Goal: Information Seeking & Learning: Learn about a topic

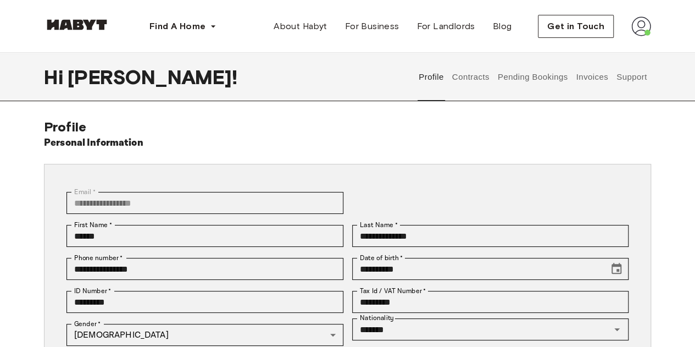
click at [462, 83] on button "Contracts" at bounding box center [471, 77] width 40 height 48
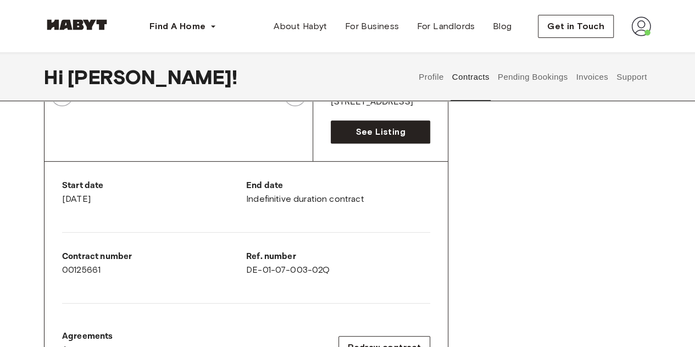
scroll to position [137, 0]
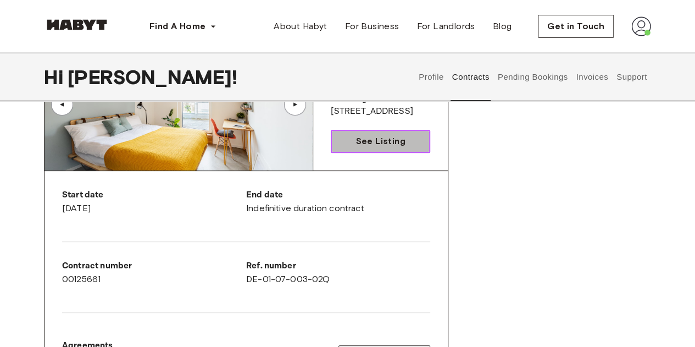
click at [396, 145] on span "See Listing" at bounding box center [380, 141] width 49 height 13
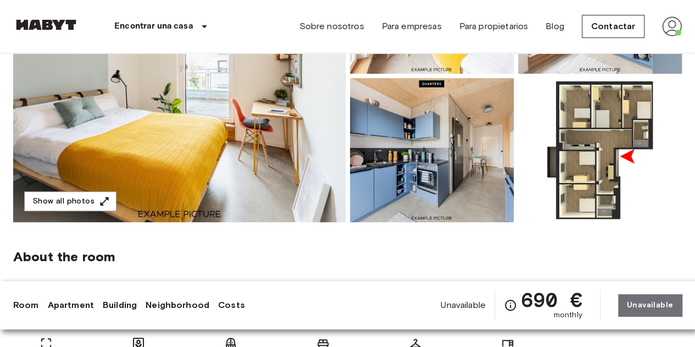
scroll to position [210, 0]
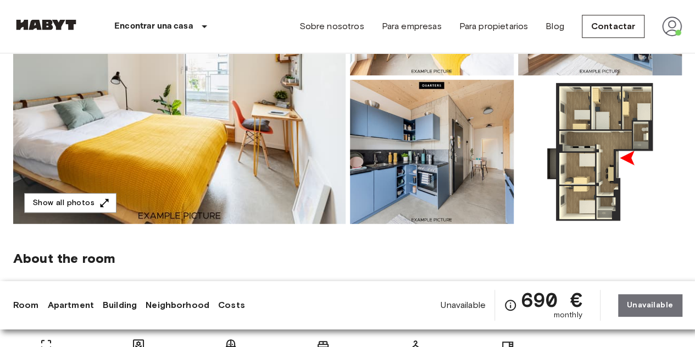
click at [207, 167] on img at bounding box center [179, 77] width 332 height 292
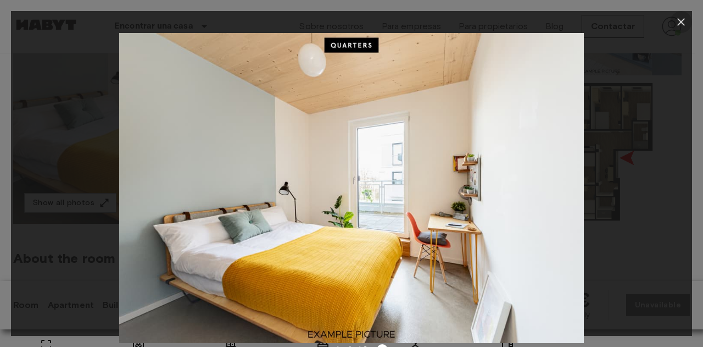
click at [679, 26] on icon "button" at bounding box center [681, 21] width 13 height 13
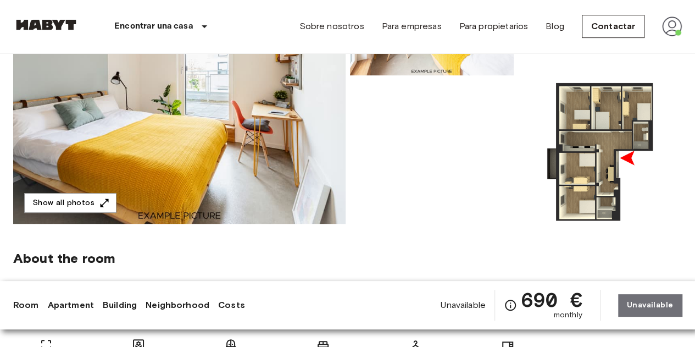
scroll to position [643, 0]
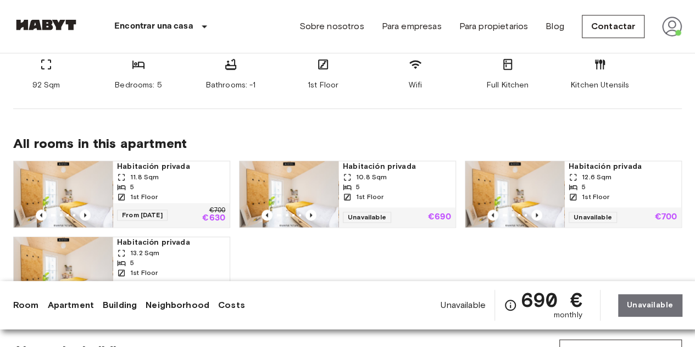
click at [151, 168] on span "Habitación privada" at bounding box center [171, 166] width 108 height 11
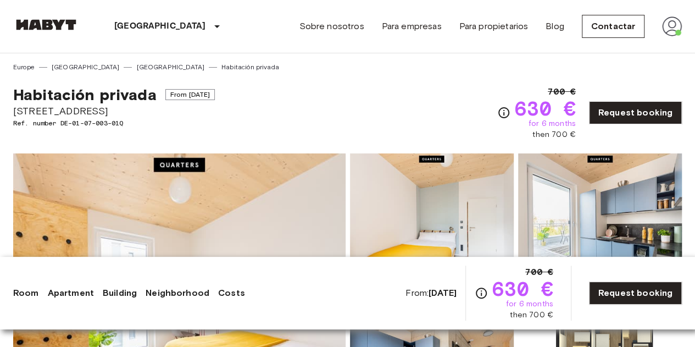
click at [178, 208] on img at bounding box center [179, 299] width 332 height 292
